Goal: Transaction & Acquisition: Subscribe to service/newsletter

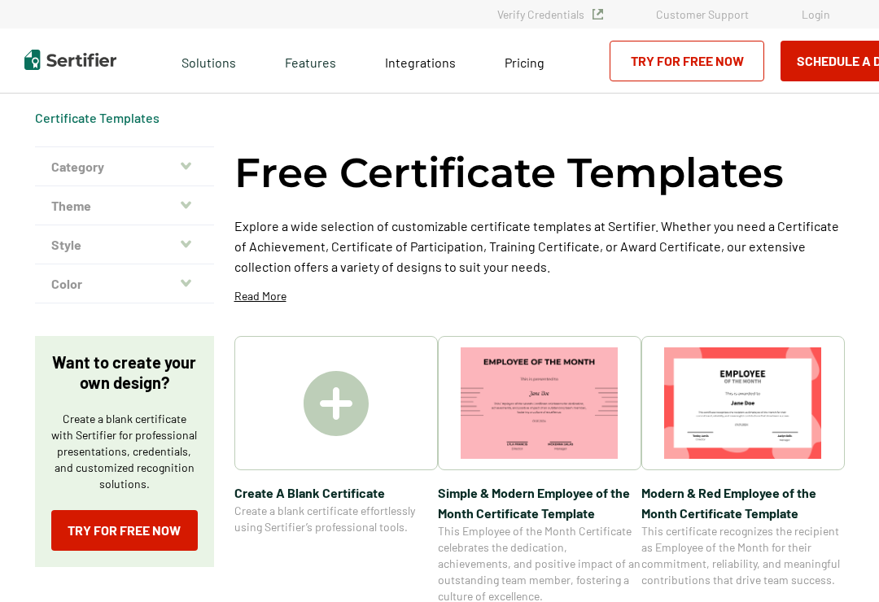
scroll to position [55, 0]
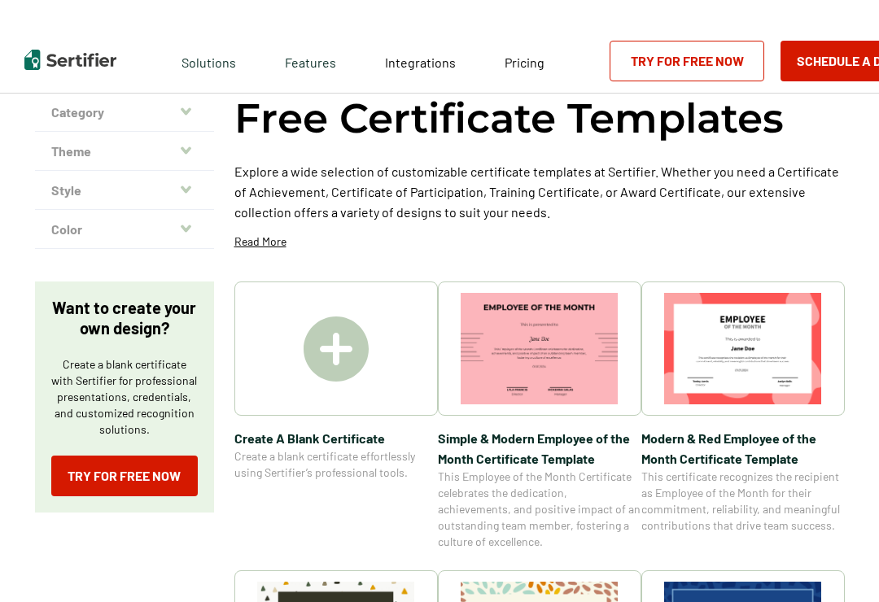
click at [368, 377] on img at bounding box center [335, 348] width 65 height 65
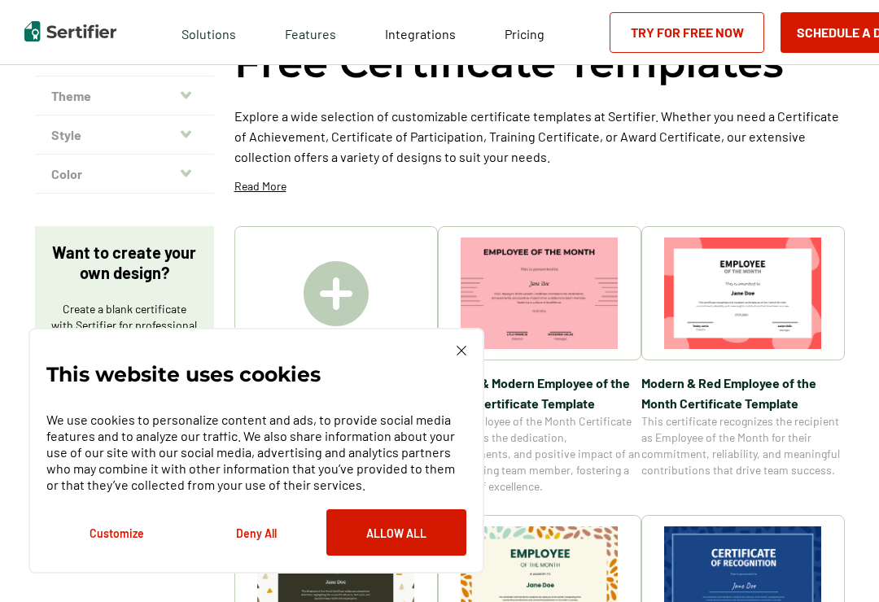
scroll to position [111, 0]
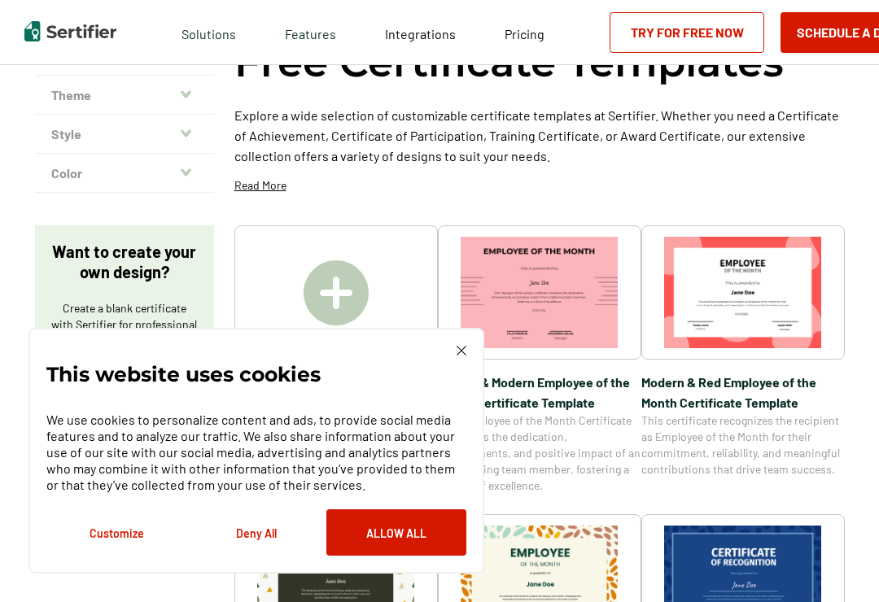
click at [256, 553] on button "Deny All" at bounding box center [256, 532] width 140 height 46
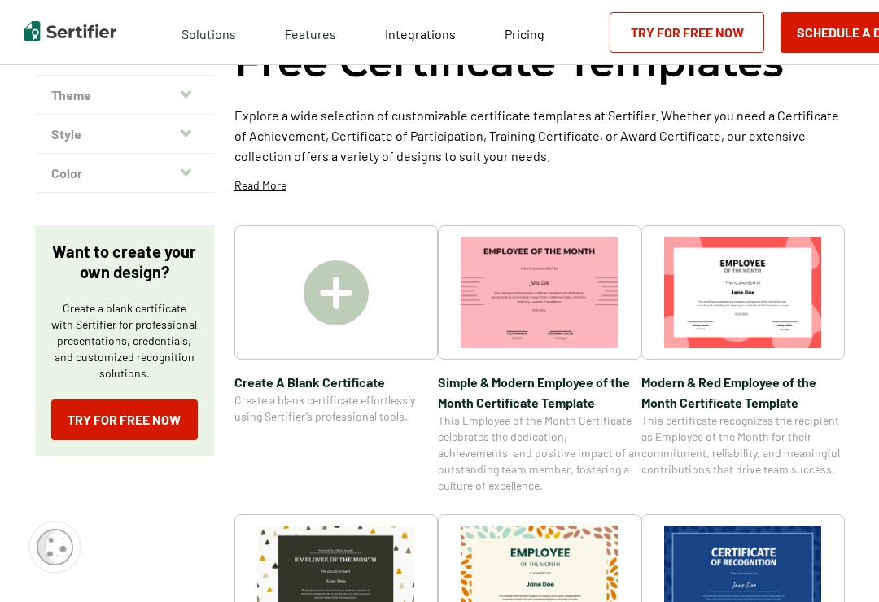
click at [395, 321] on div at bounding box center [335, 292] width 203 height 134
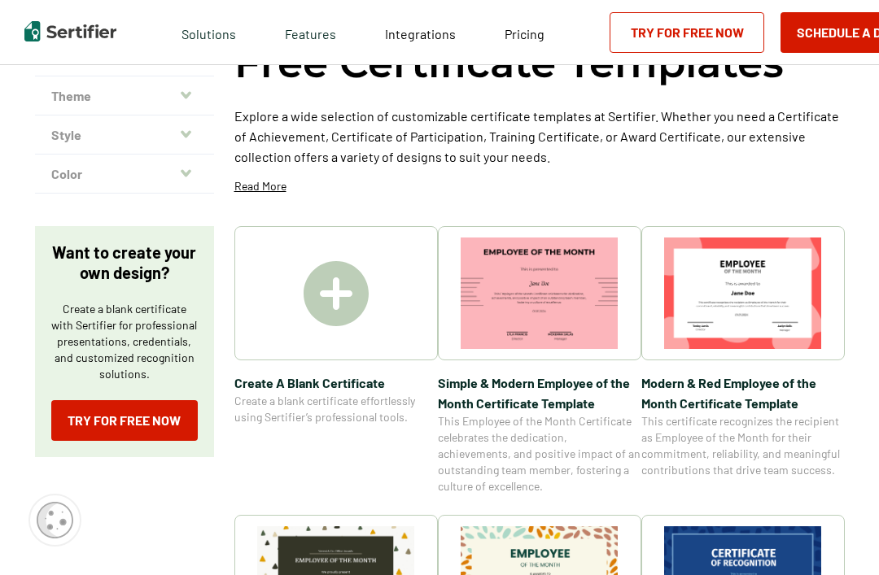
click at [349, 299] on img at bounding box center [335, 293] width 65 height 65
